Goal: Complete application form: Complete application form

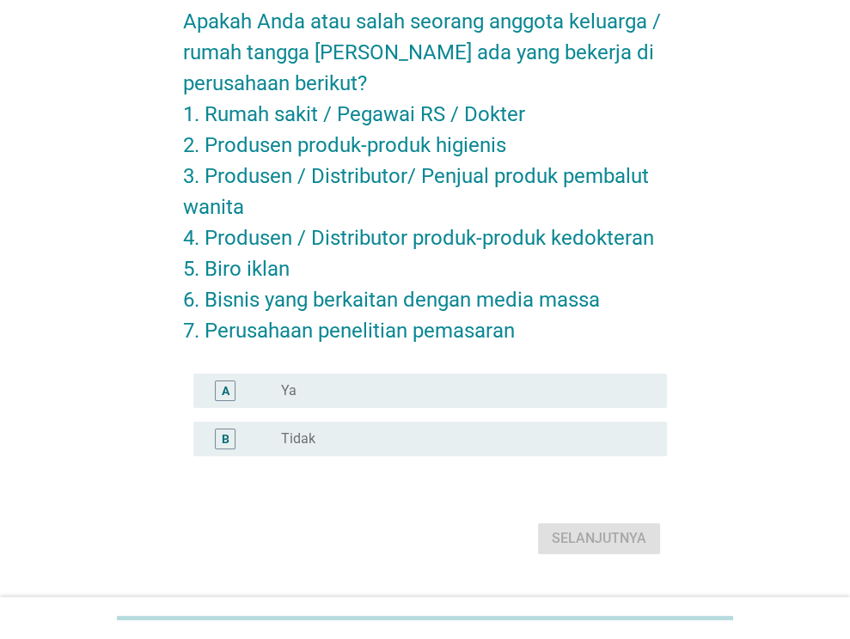
scroll to position [89, 0]
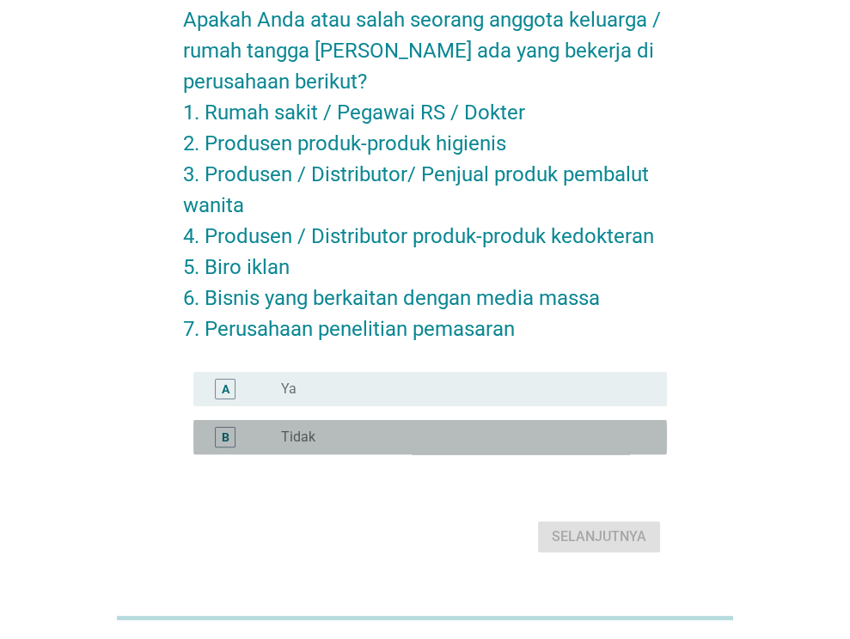
click at [334, 433] on div "radio_button_unchecked Tidak" at bounding box center [460, 437] width 358 height 17
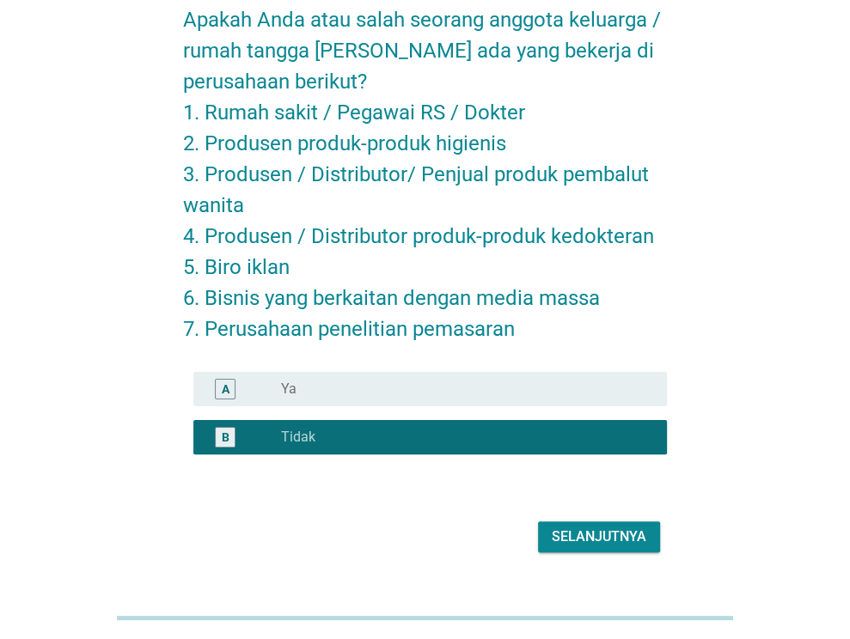
click at [601, 539] on div "Selanjutnya" at bounding box center [599, 537] width 95 height 21
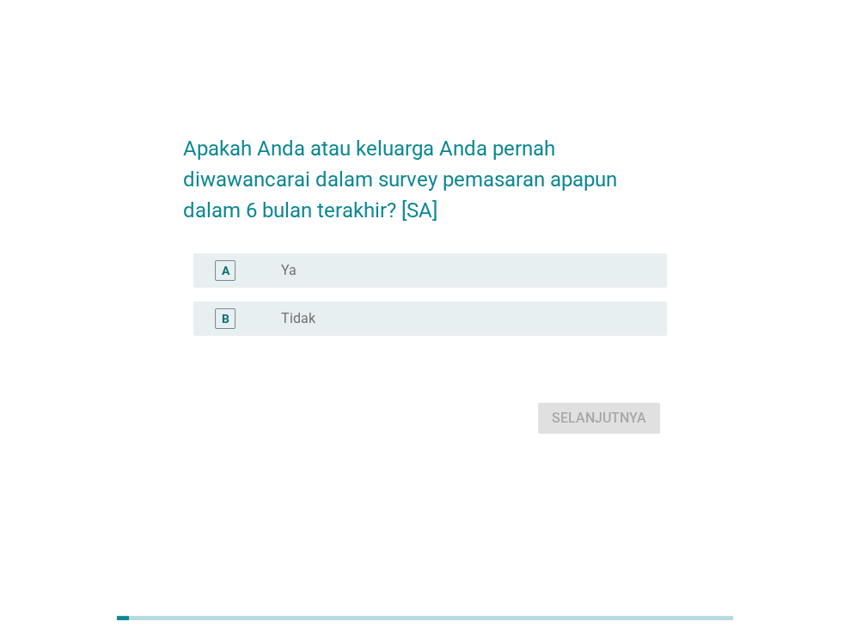
scroll to position [0, 0]
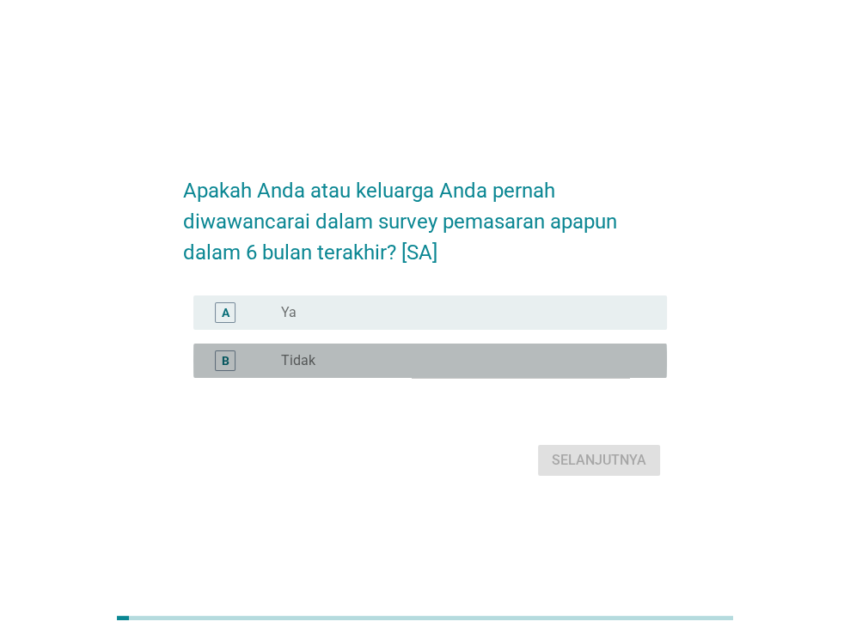
click at [421, 355] on div "radio_button_unchecked Tidak" at bounding box center [460, 360] width 358 height 17
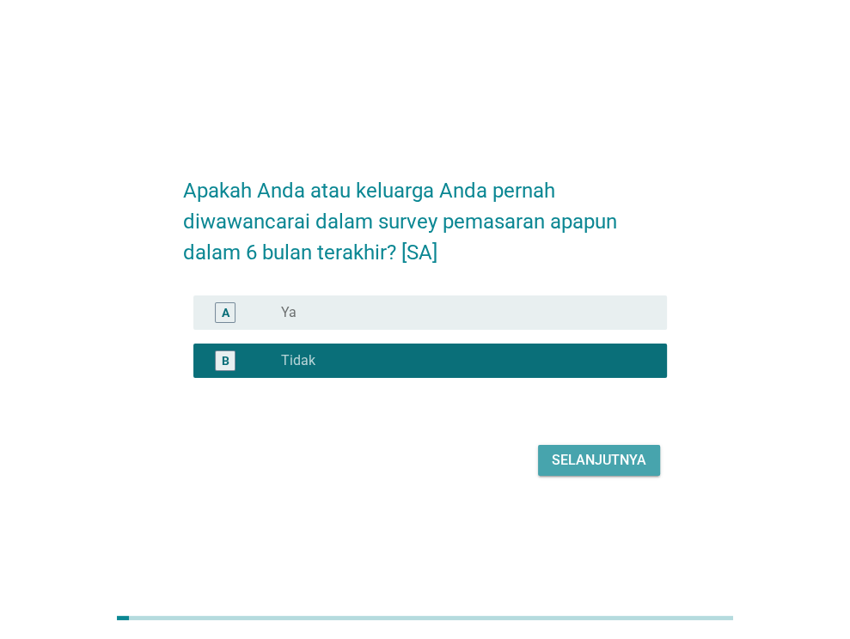
click at [637, 458] on div "Selanjutnya" at bounding box center [599, 460] width 95 height 21
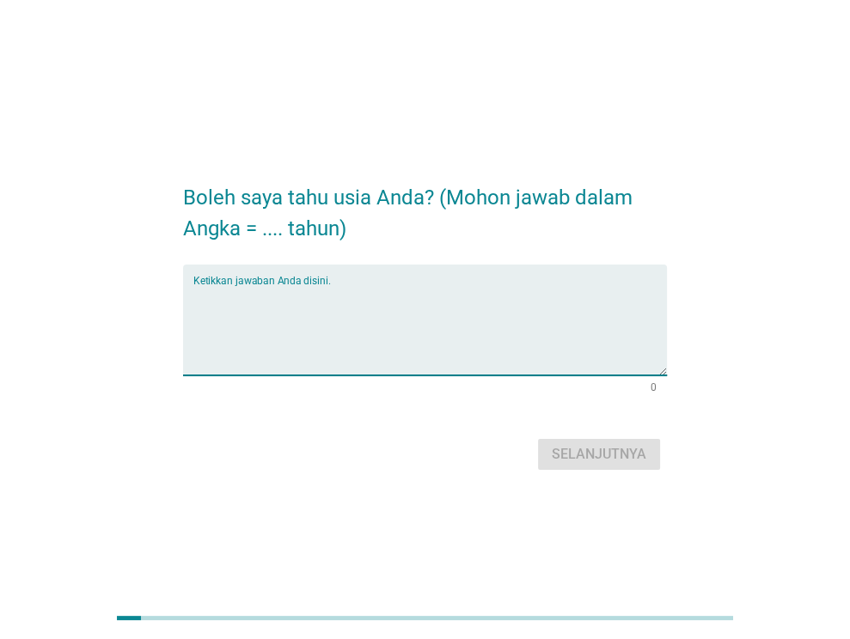
click at [342, 315] on textarea "Ketikkan jawaban Anda disini." at bounding box center [429, 330] width 473 height 90
type textarea "24"
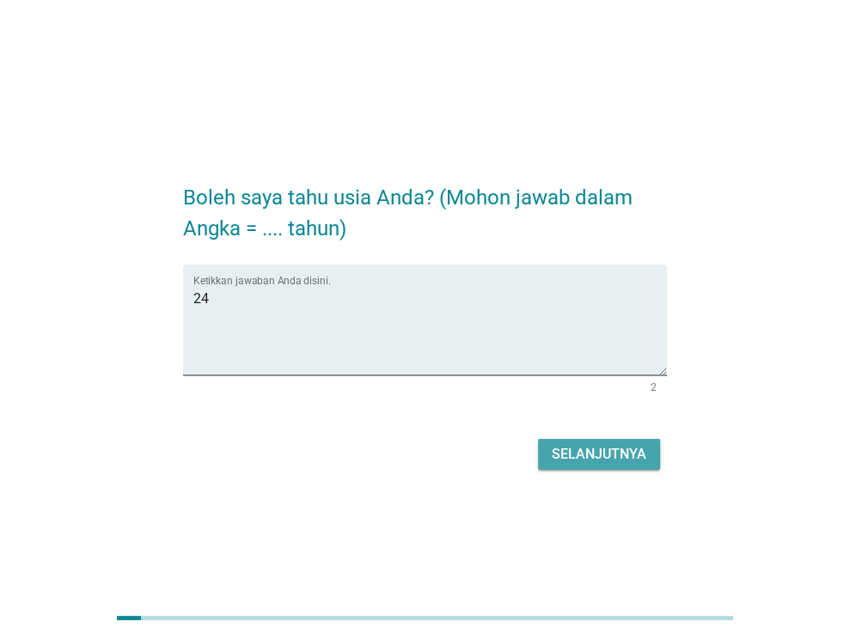
click at [581, 460] on div "Selanjutnya" at bounding box center [599, 454] width 95 height 21
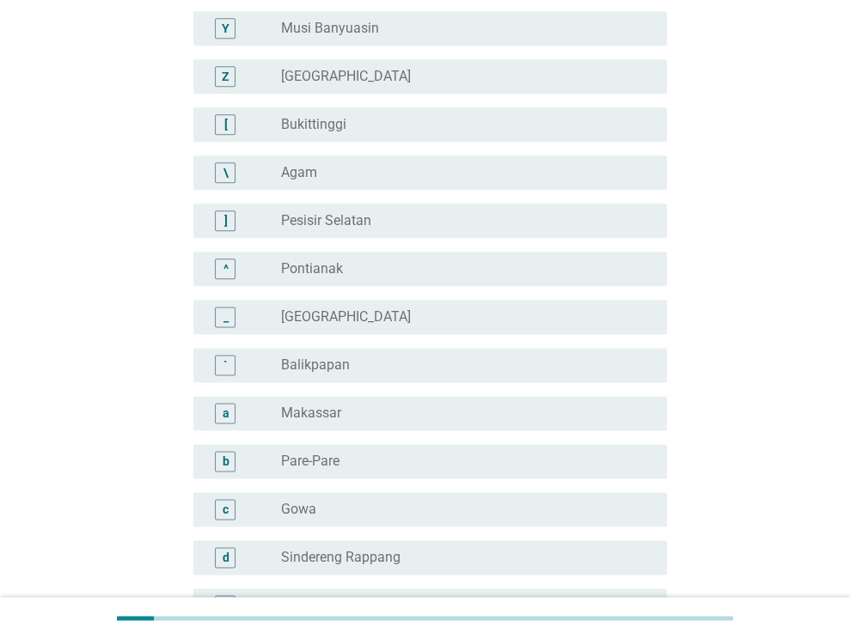
scroll to position [1298, 0]
click at [394, 403] on div "radio_button_unchecked Makassar" at bounding box center [460, 411] width 358 height 17
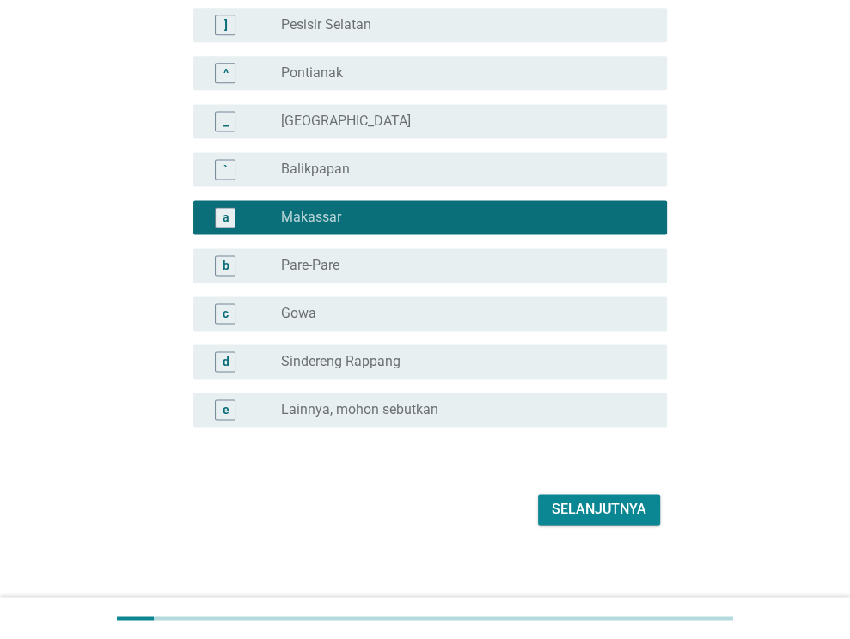
scroll to position [1500, 0]
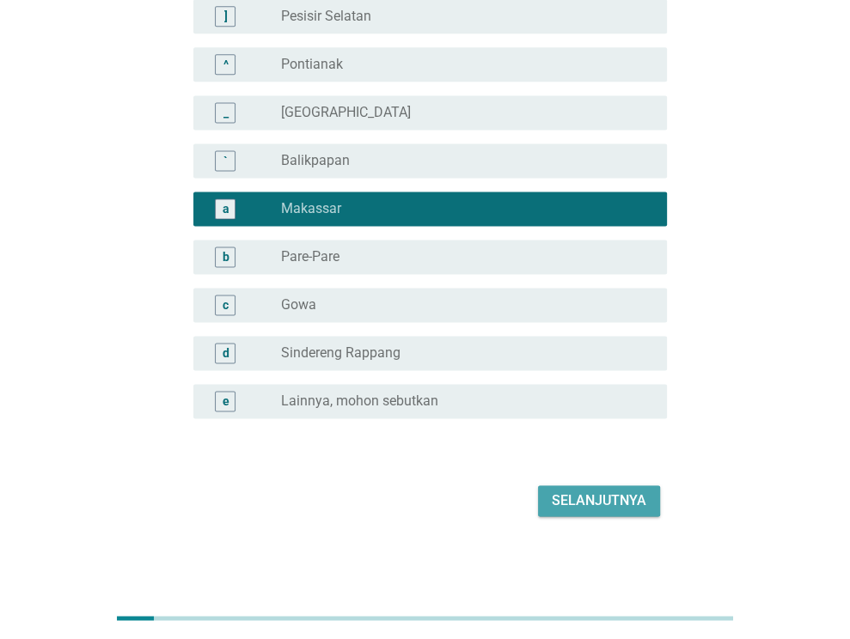
click at [608, 499] on div "Selanjutnya" at bounding box center [599, 501] width 95 height 21
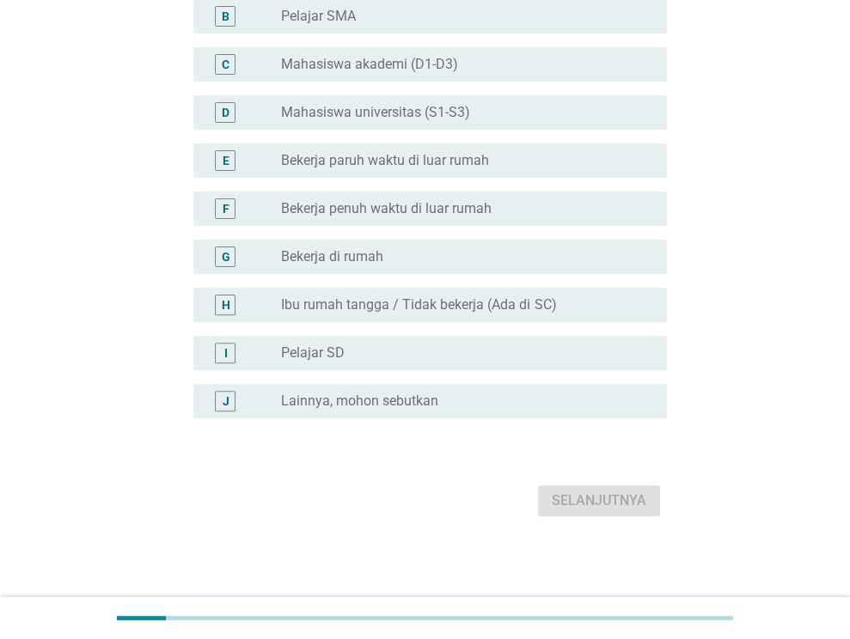
scroll to position [0, 0]
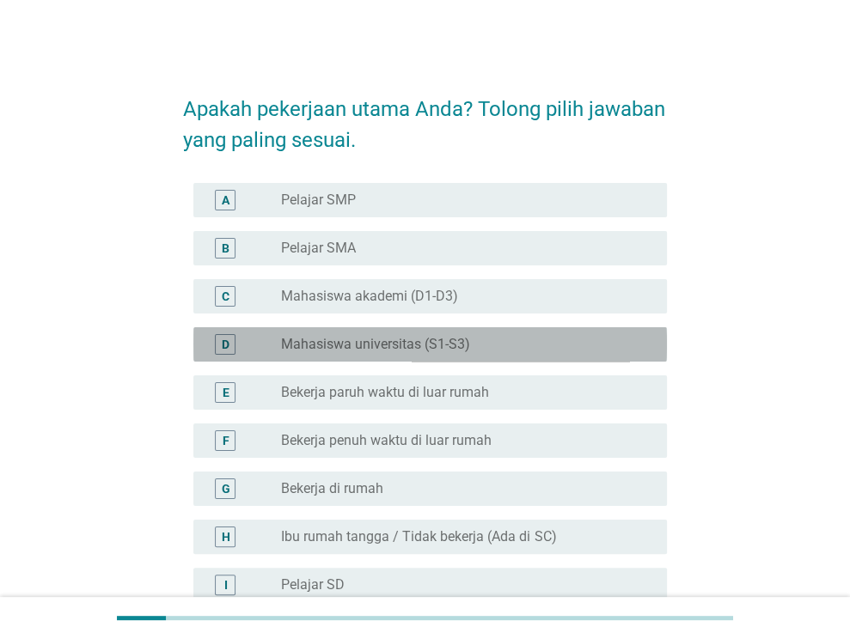
click at [512, 339] on div "radio_button_unchecked Mahasiswa universitas (S1-S3)" at bounding box center [460, 344] width 358 height 17
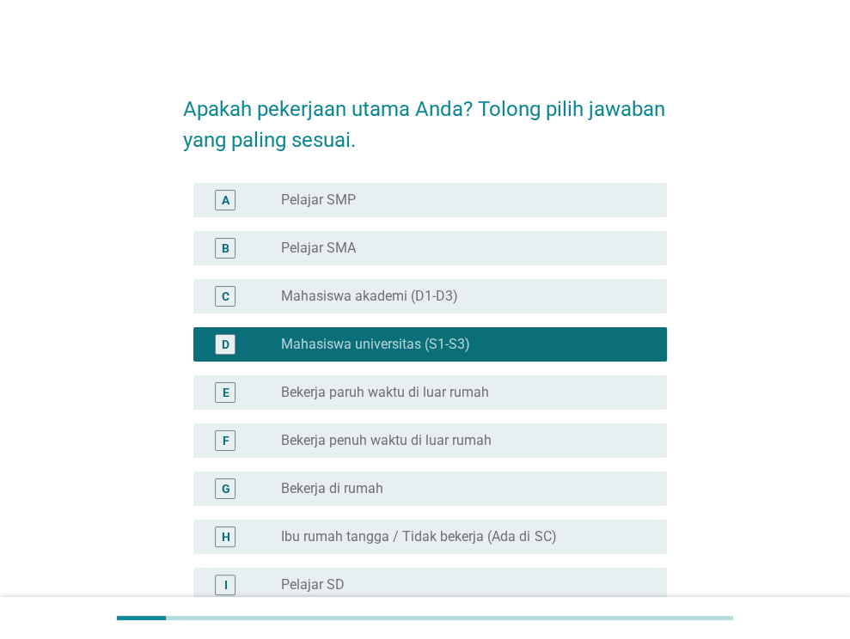
scroll to position [232, 0]
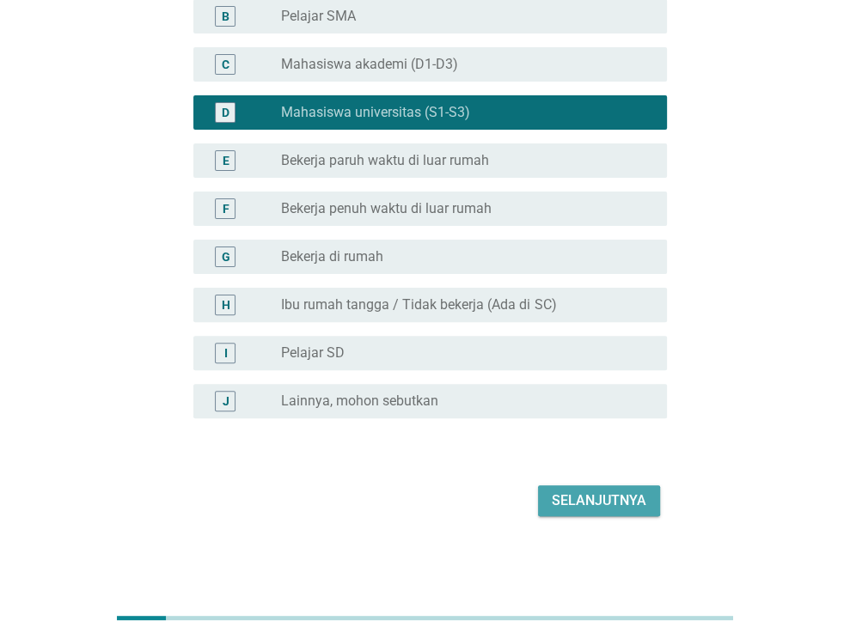
click at [608, 498] on div "Selanjutnya" at bounding box center [599, 501] width 95 height 21
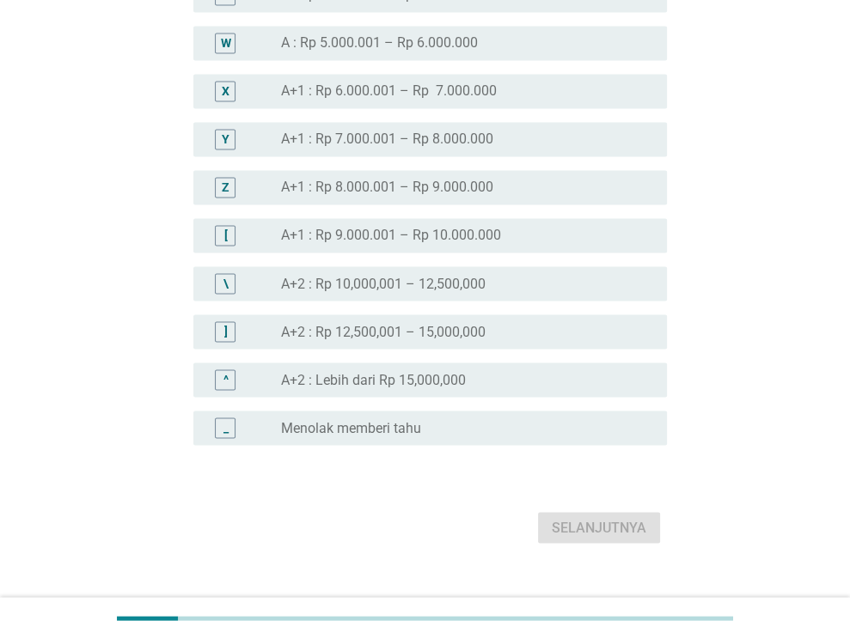
scroll to position [1892, 0]
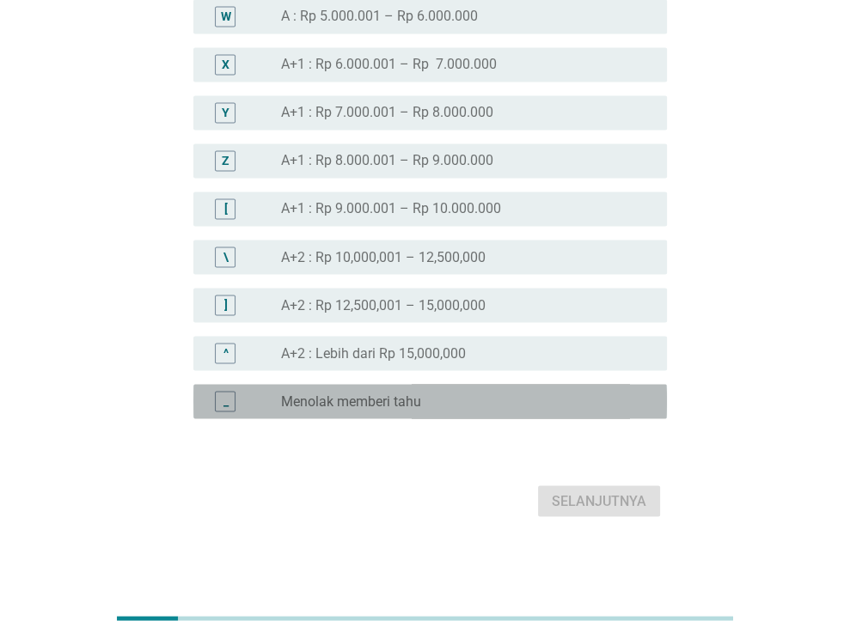
click at [494, 402] on div "radio_button_unchecked Menolak memberi tahu" at bounding box center [460, 401] width 358 height 17
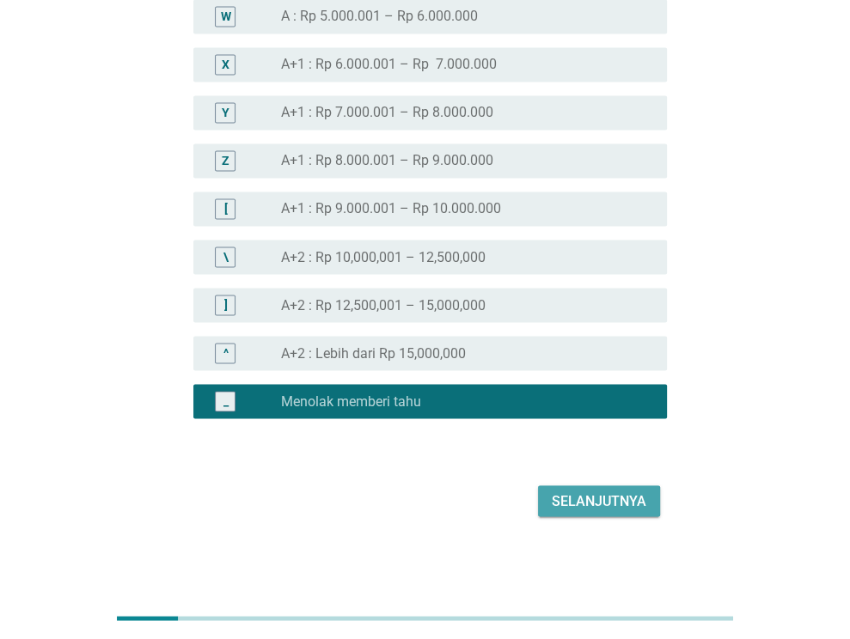
click at [606, 503] on div "Selanjutnya" at bounding box center [599, 501] width 95 height 21
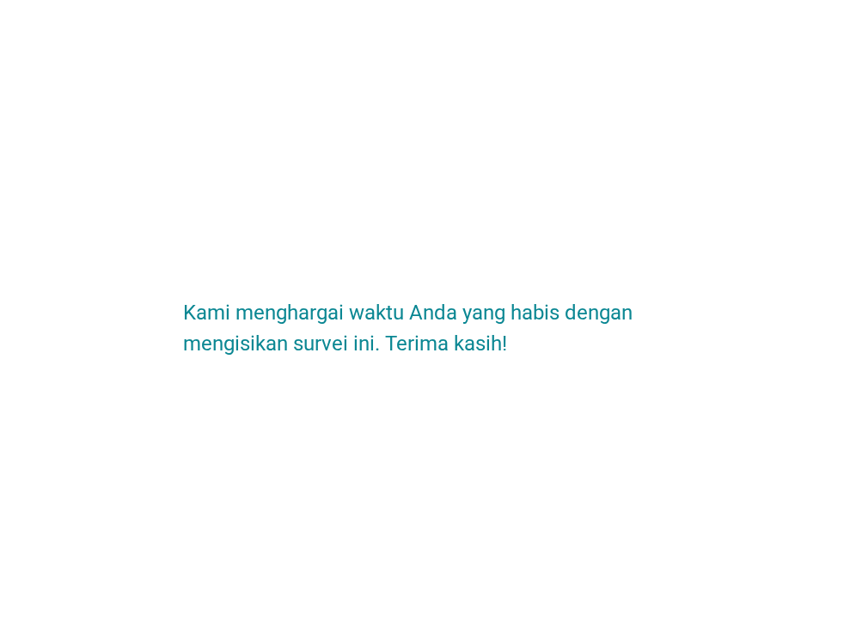
scroll to position [0, 0]
